Goal: Complete application form

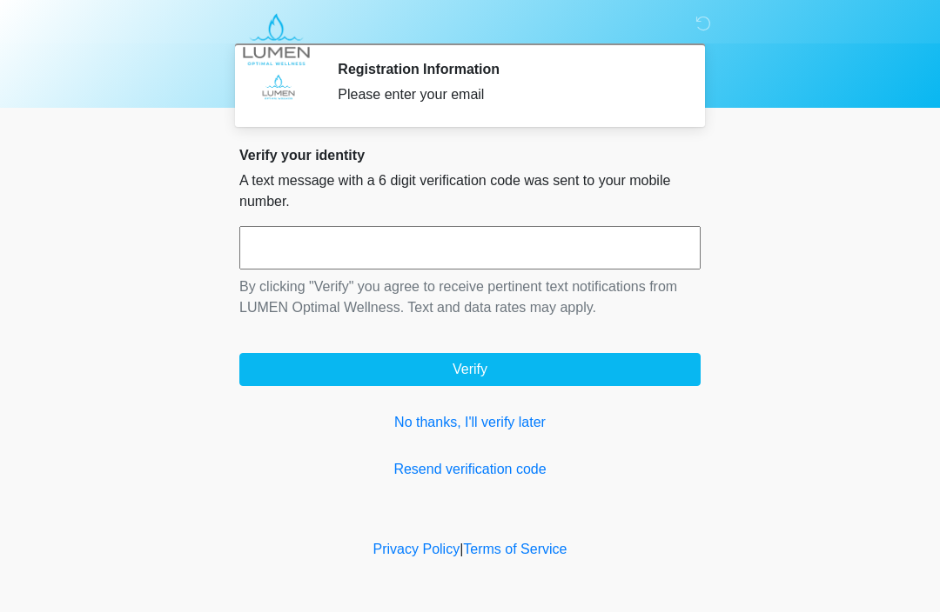
scroll to position [1, 0]
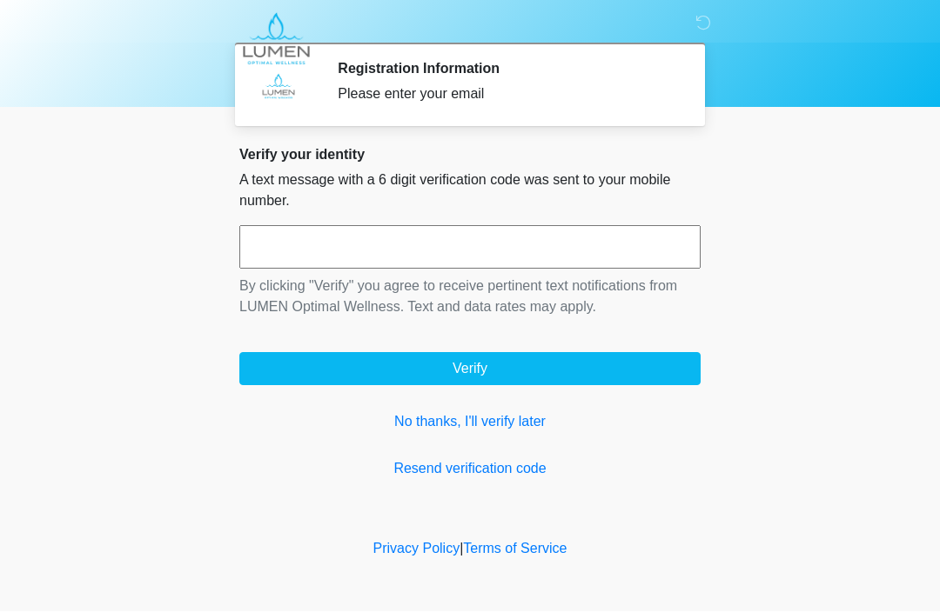
click at [438, 250] on input "text" at bounding box center [469, 248] width 461 height 44
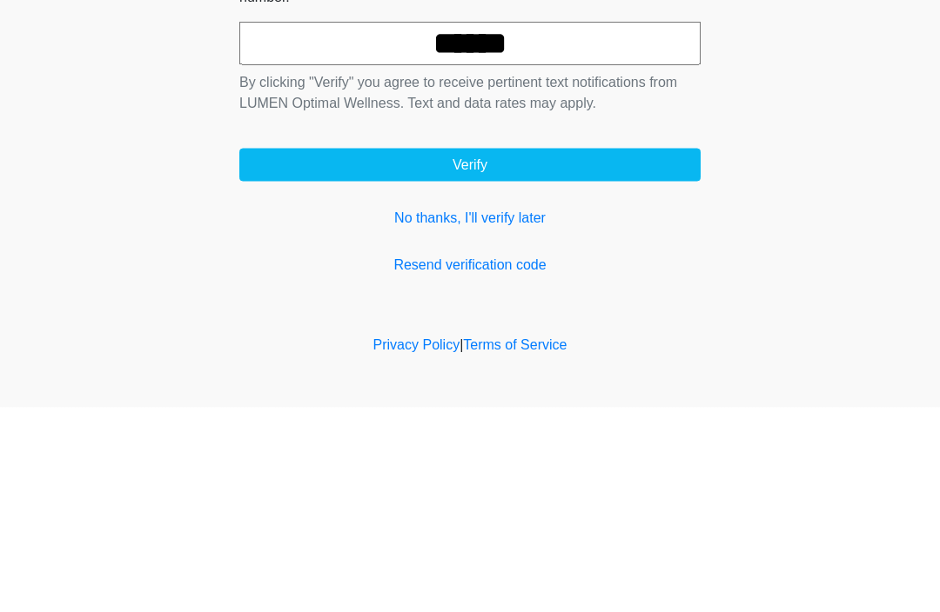
type input "******"
click at [567, 353] on button "Verify" at bounding box center [469, 369] width 461 height 33
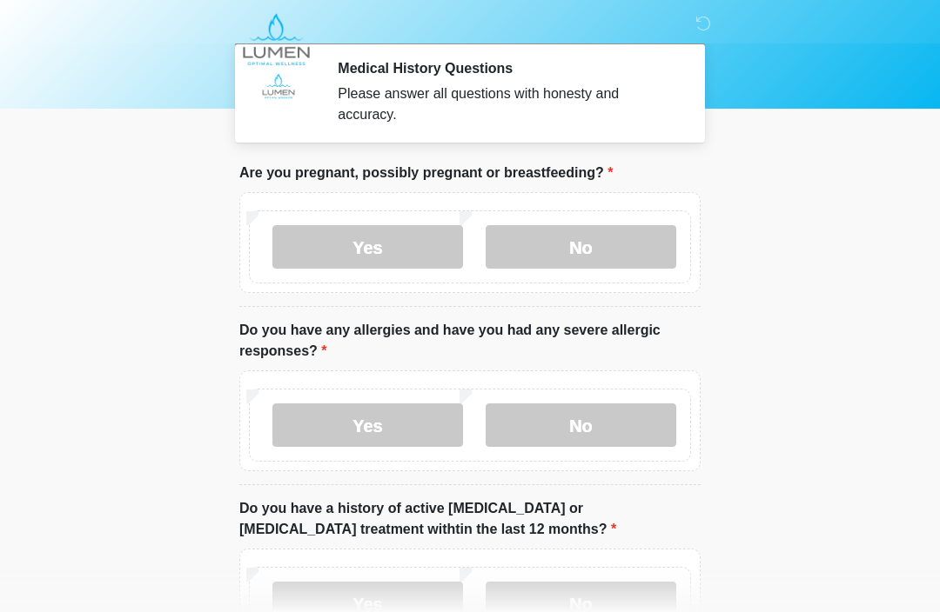
click at [580, 249] on label "No" at bounding box center [580, 247] width 191 height 44
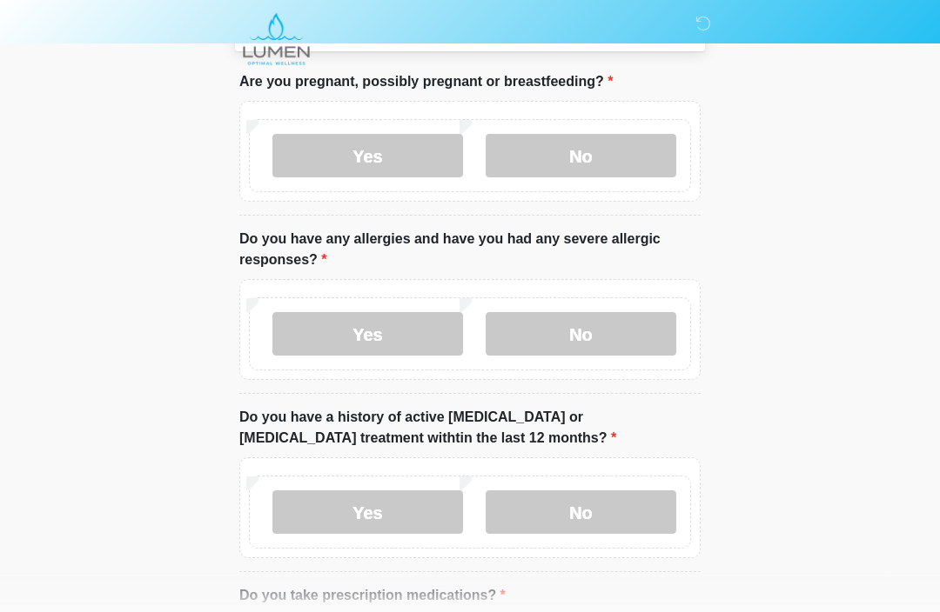
scroll to position [95, 0]
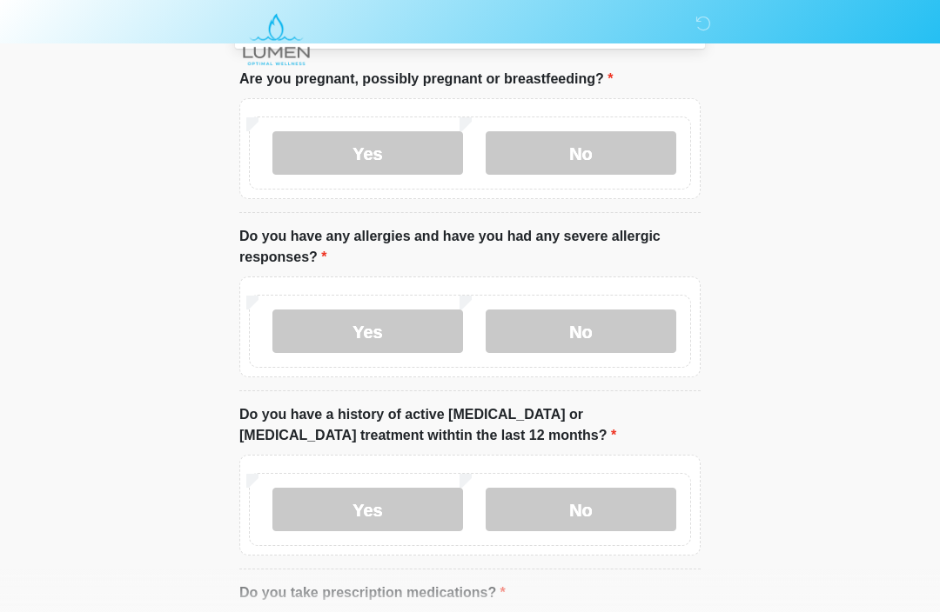
click at [597, 328] on label "No" at bounding box center [580, 332] width 191 height 44
click at [604, 511] on label "No" at bounding box center [580, 510] width 191 height 44
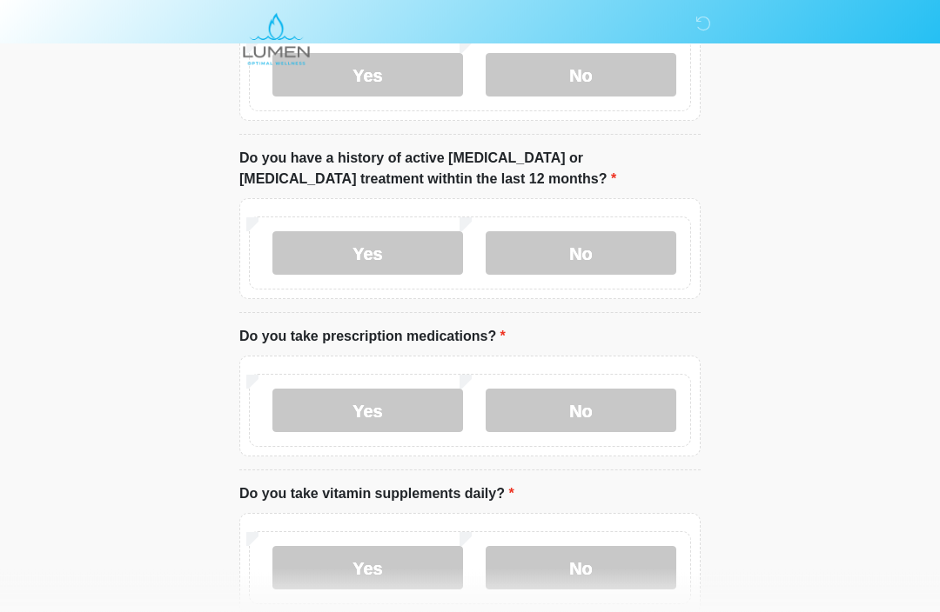
scroll to position [360, 0]
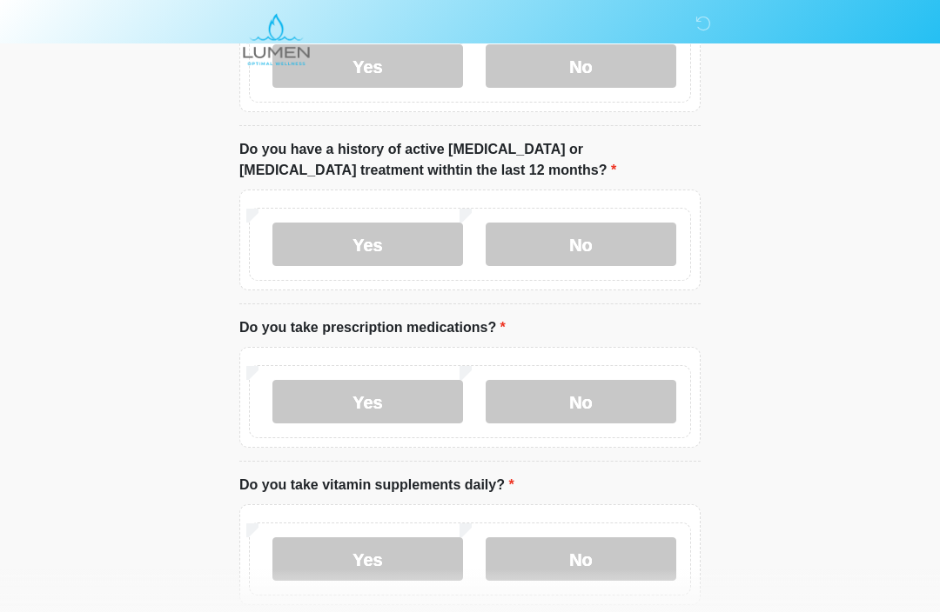
click at [592, 387] on label "No" at bounding box center [580, 402] width 191 height 44
click at [386, 390] on label "Yes" at bounding box center [367, 402] width 191 height 44
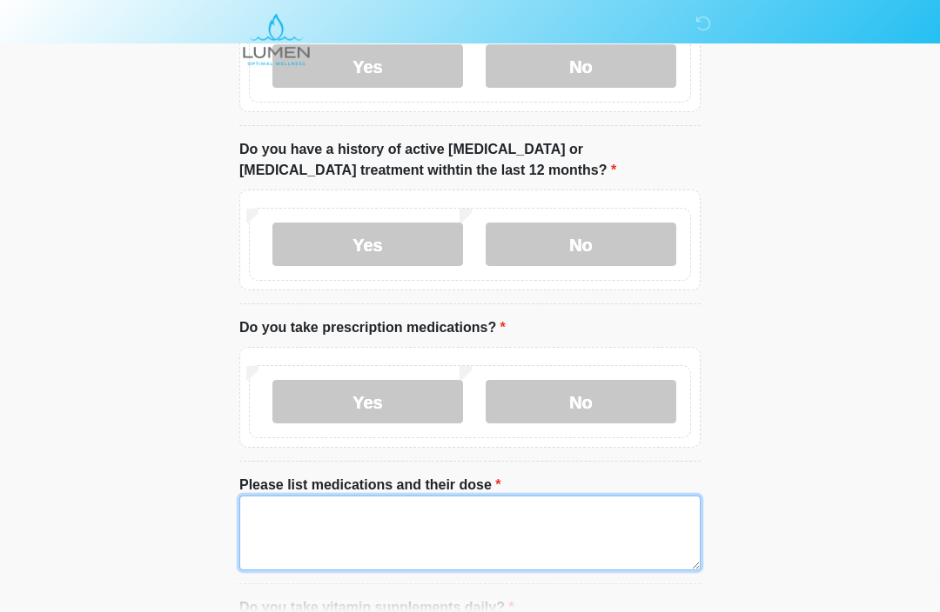
click at [445, 528] on textarea "Please list medications and their dose" at bounding box center [469, 533] width 461 height 75
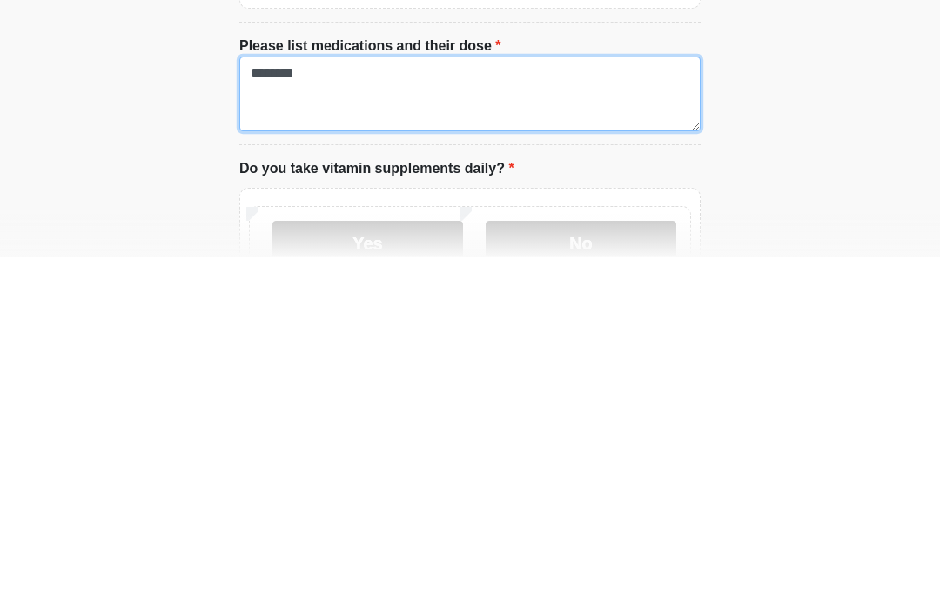
scroll to position [459, 0]
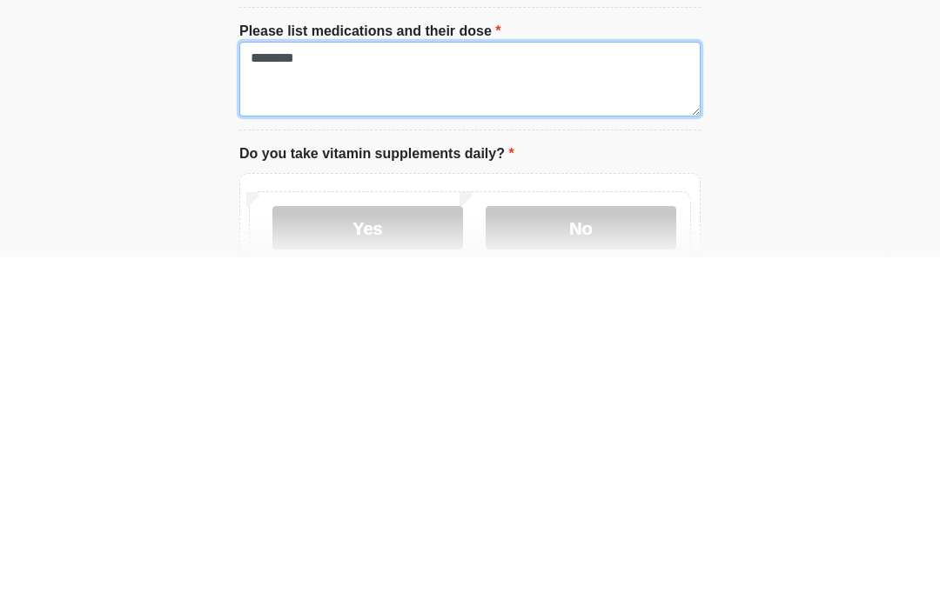
type textarea "********"
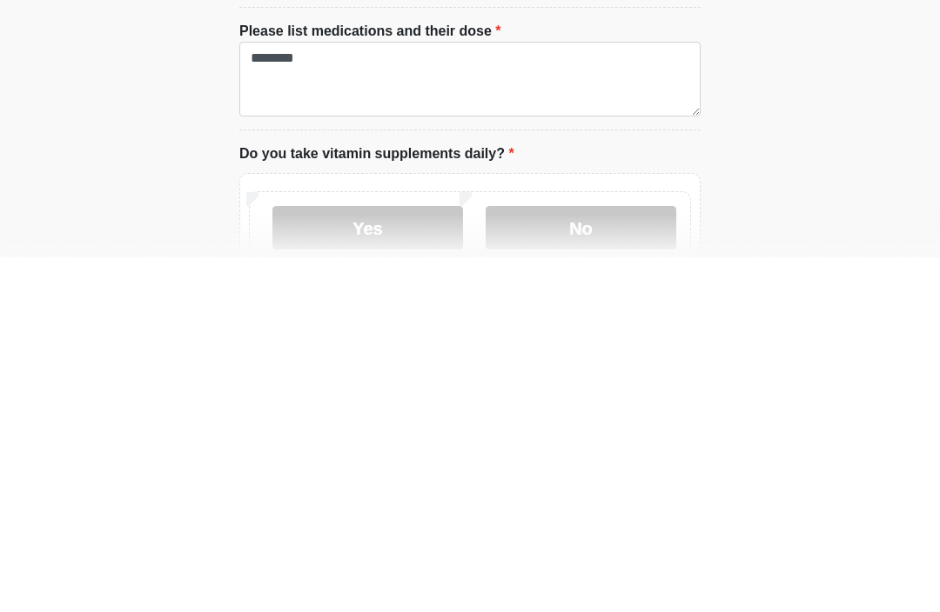
click at [625, 561] on label "No" at bounding box center [580, 583] width 191 height 44
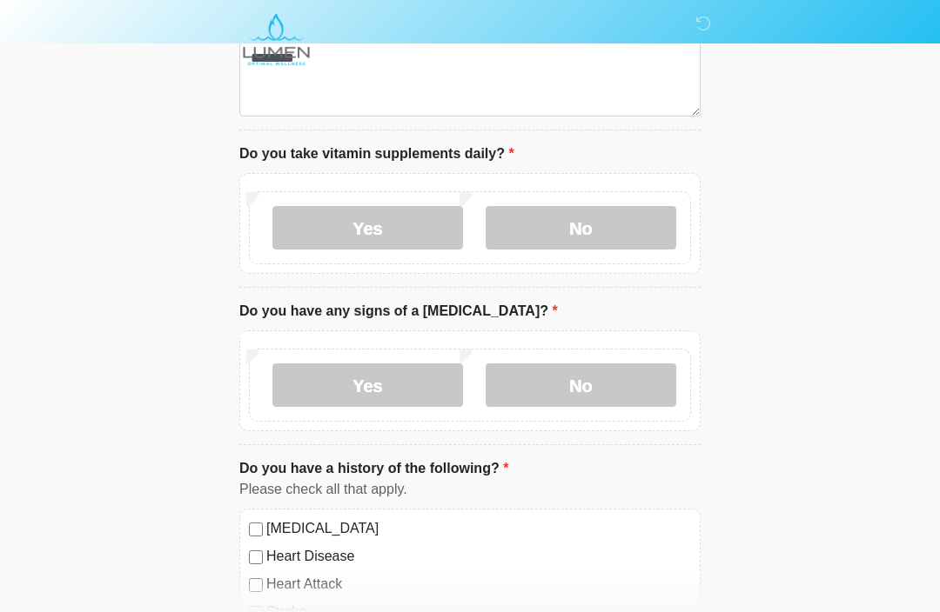
click at [590, 388] on label "No" at bounding box center [580, 386] width 191 height 44
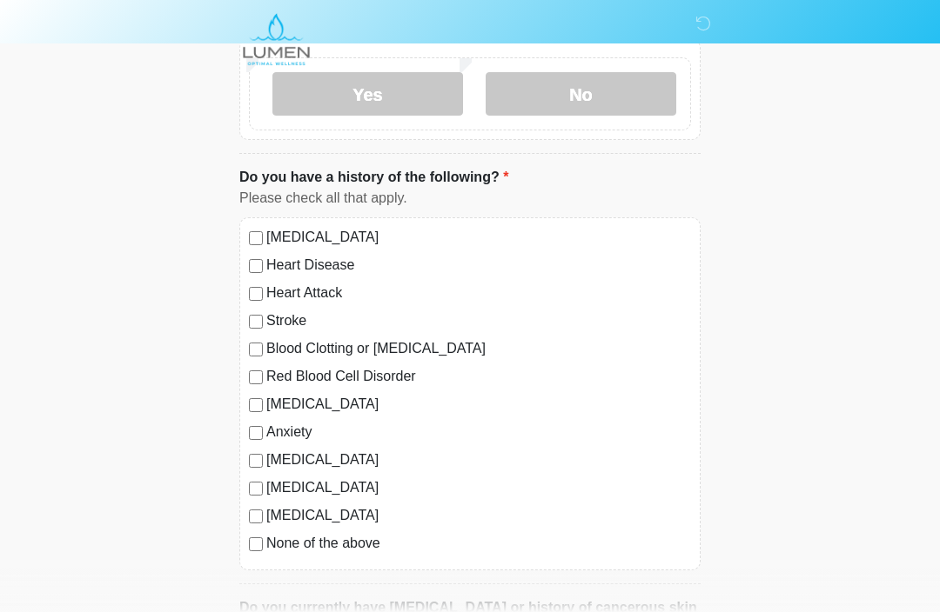
scroll to position [1108, 0]
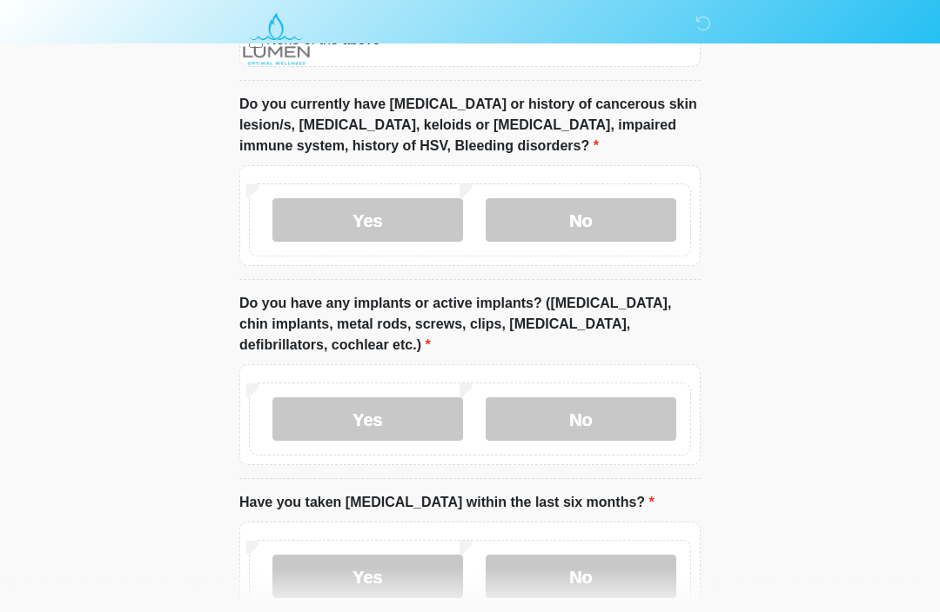
click at [594, 204] on label "No" at bounding box center [580, 221] width 191 height 44
click at [601, 404] on label "No" at bounding box center [580, 420] width 191 height 44
click at [600, 570] on label "No" at bounding box center [580, 577] width 191 height 44
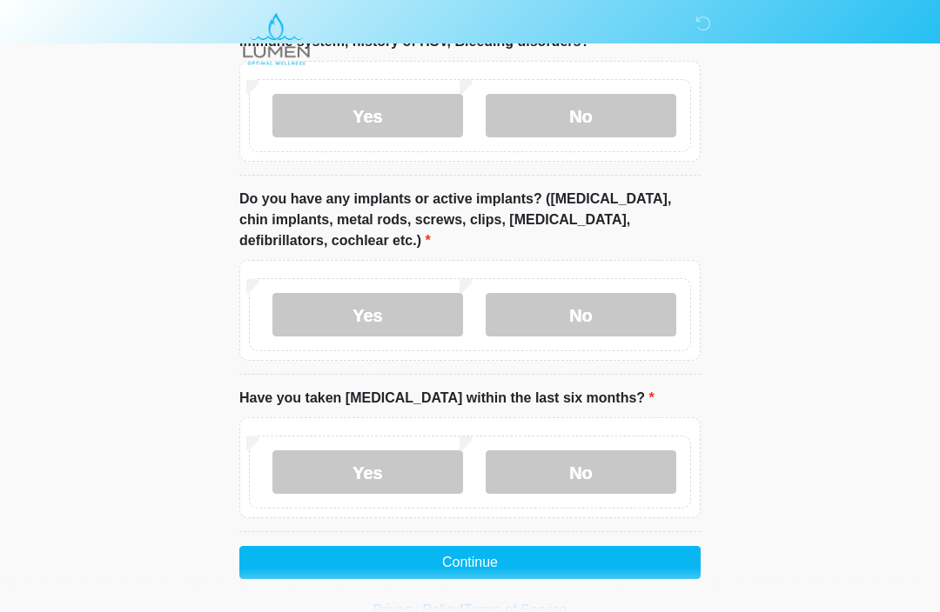
click at [580, 561] on button "Continue" at bounding box center [469, 563] width 461 height 33
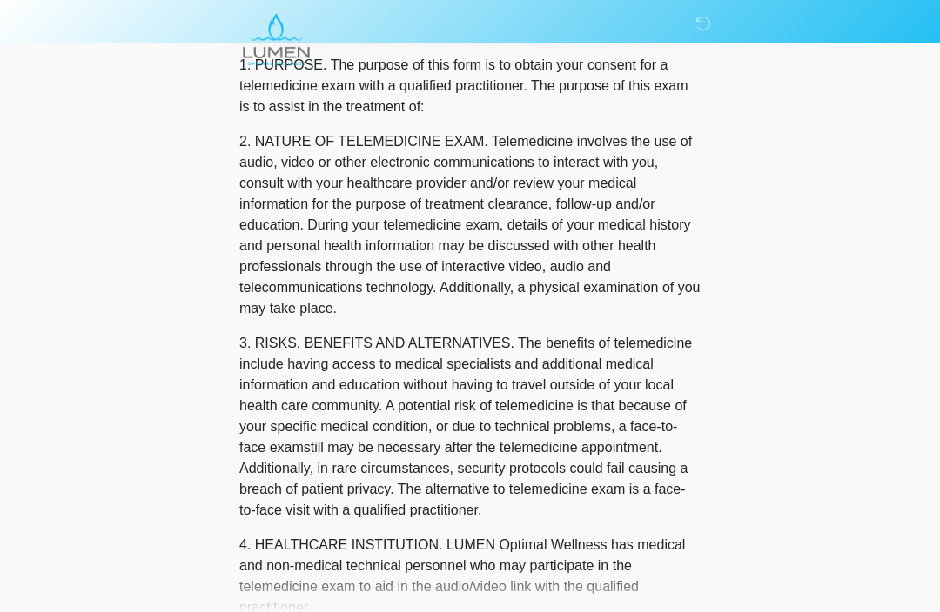
scroll to position [0, 0]
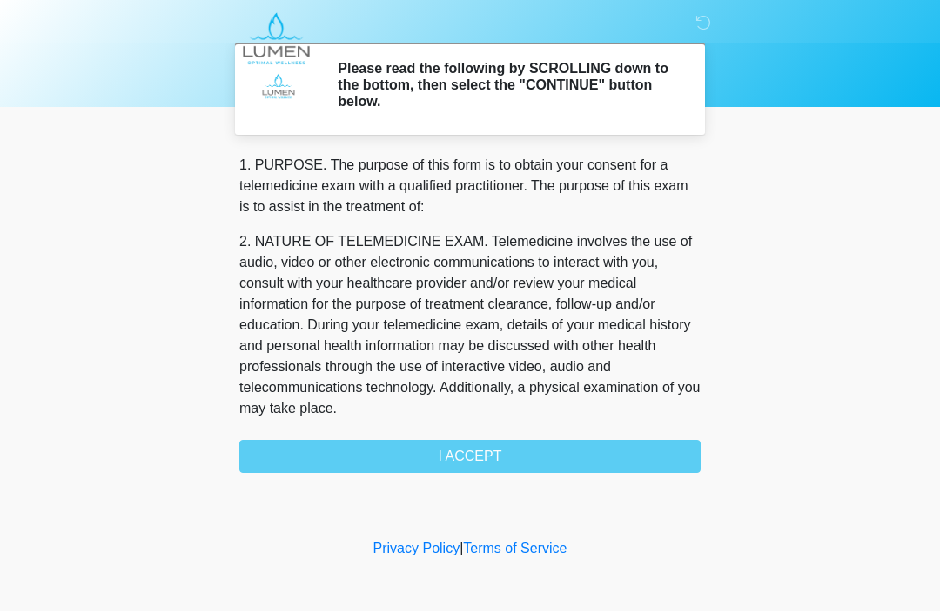
click at [493, 452] on div "1. PURPOSE. The purpose of this form is to obtain your consent for a telemedici…" at bounding box center [469, 315] width 461 height 318
click at [534, 454] on div "1. PURPOSE. The purpose of this form is to obtain your consent for a telemedici…" at bounding box center [469, 315] width 461 height 318
click at [418, 451] on div "1. PURPOSE. The purpose of this form is to obtain your consent for a telemedici…" at bounding box center [469, 315] width 461 height 318
click at [460, 454] on div "1. PURPOSE. The purpose of this form is to obtain your consent for a telemedici…" at bounding box center [469, 315] width 461 height 318
click at [497, 454] on div "1. PURPOSE. The purpose of this form is to obtain your consent for a telemedici…" at bounding box center [469, 315] width 461 height 318
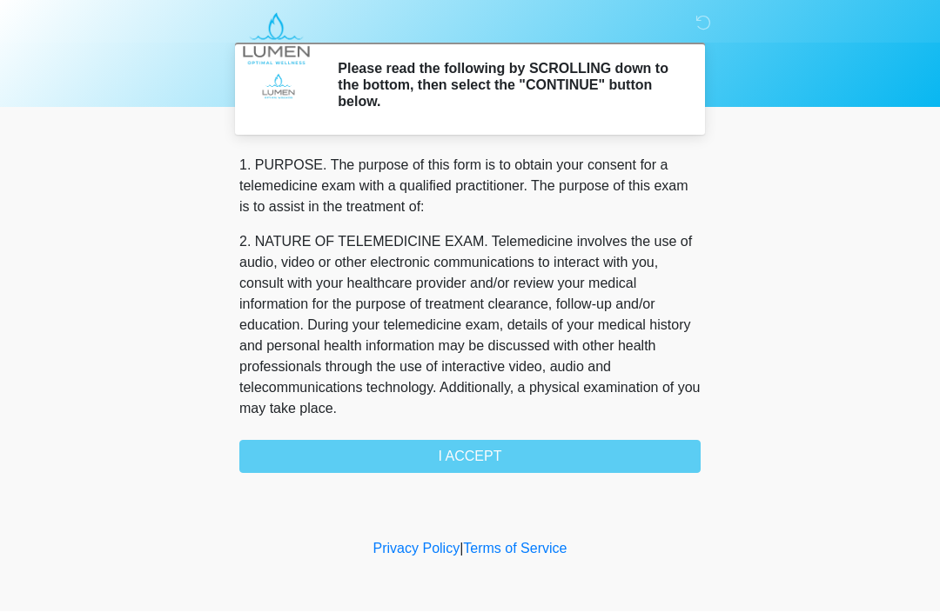
click at [479, 446] on div "1. PURPOSE. The purpose of this form is to obtain your consent for a telemedici…" at bounding box center [469, 315] width 461 height 318
click at [510, 459] on div "1. PURPOSE. The purpose of this form is to obtain your consent for a telemedici…" at bounding box center [469, 315] width 461 height 318
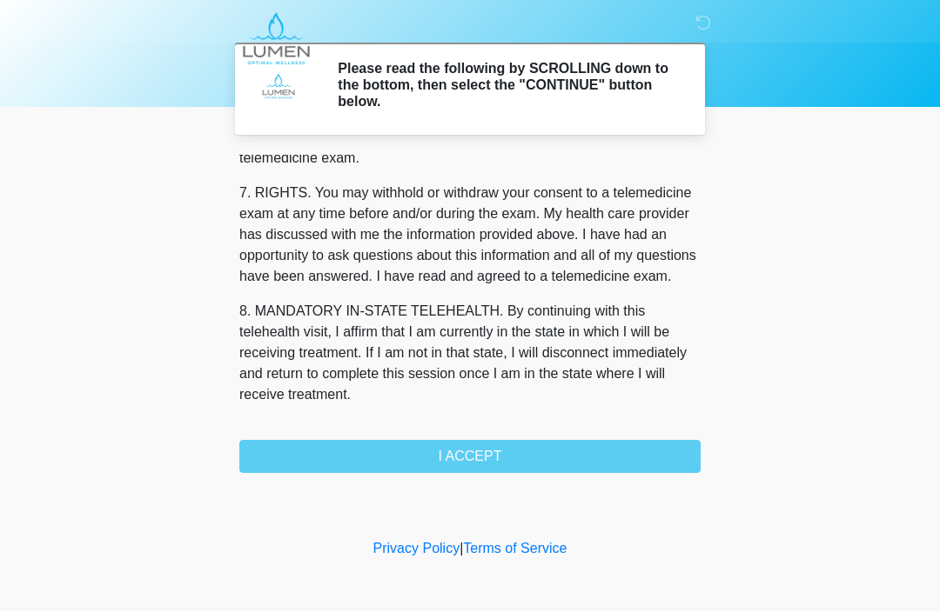
scroll to position [787, 0]
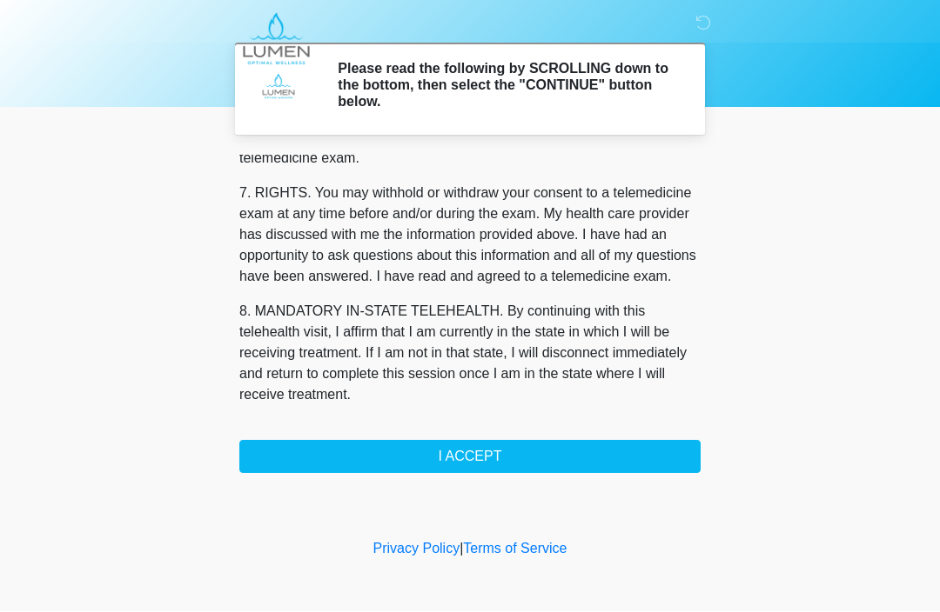
click at [450, 455] on button "I ACCEPT" at bounding box center [469, 457] width 461 height 33
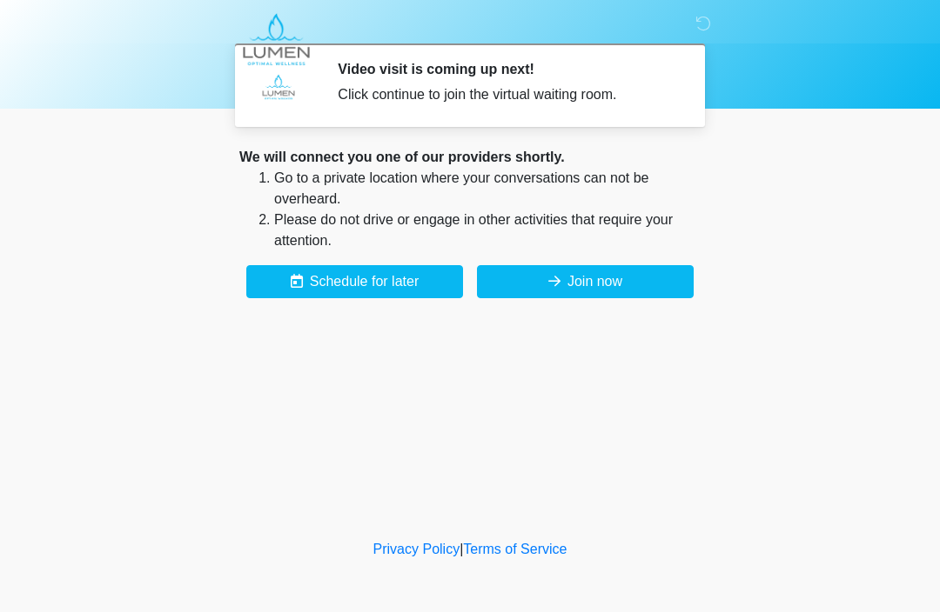
click at [576, 277] on button "Join now" at bounding box center [585, 281] width 217 height 33
